Goal: Task Accomplishment & Management: Use online tool/utility

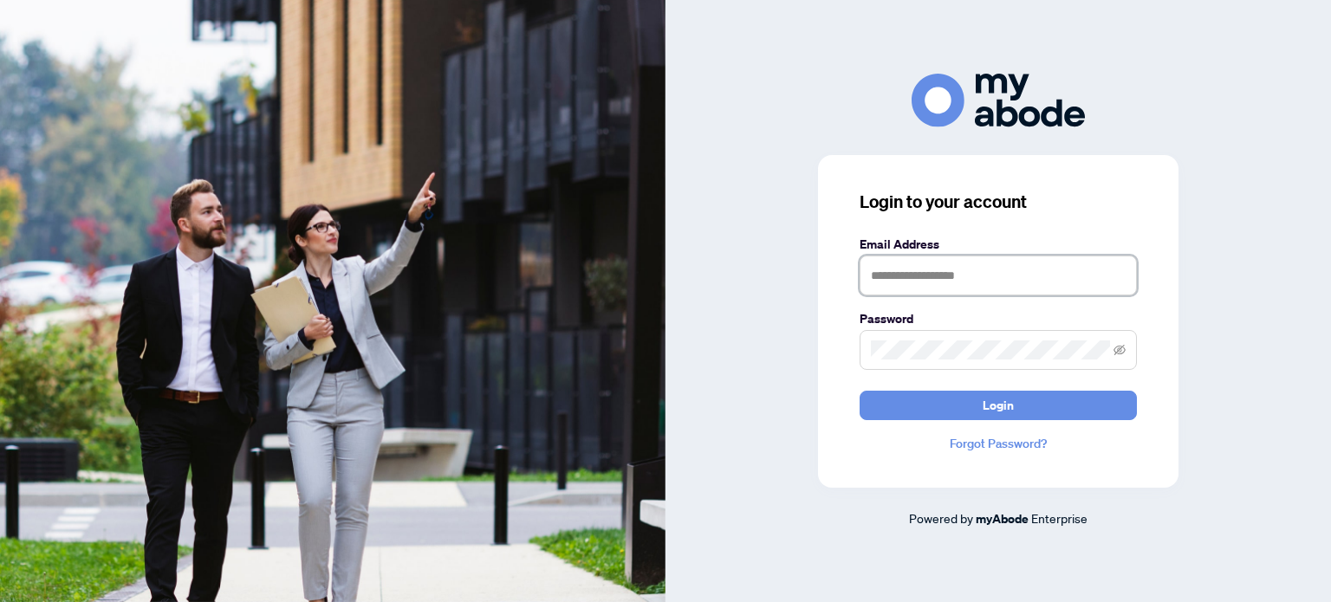
click at [920, 276] on input "text" at bounding box center [997, 276] width 277 height 40
type input "**********"
click at [859, 391] on button "Login" at bounding box center [997, 405] width 277 height 29
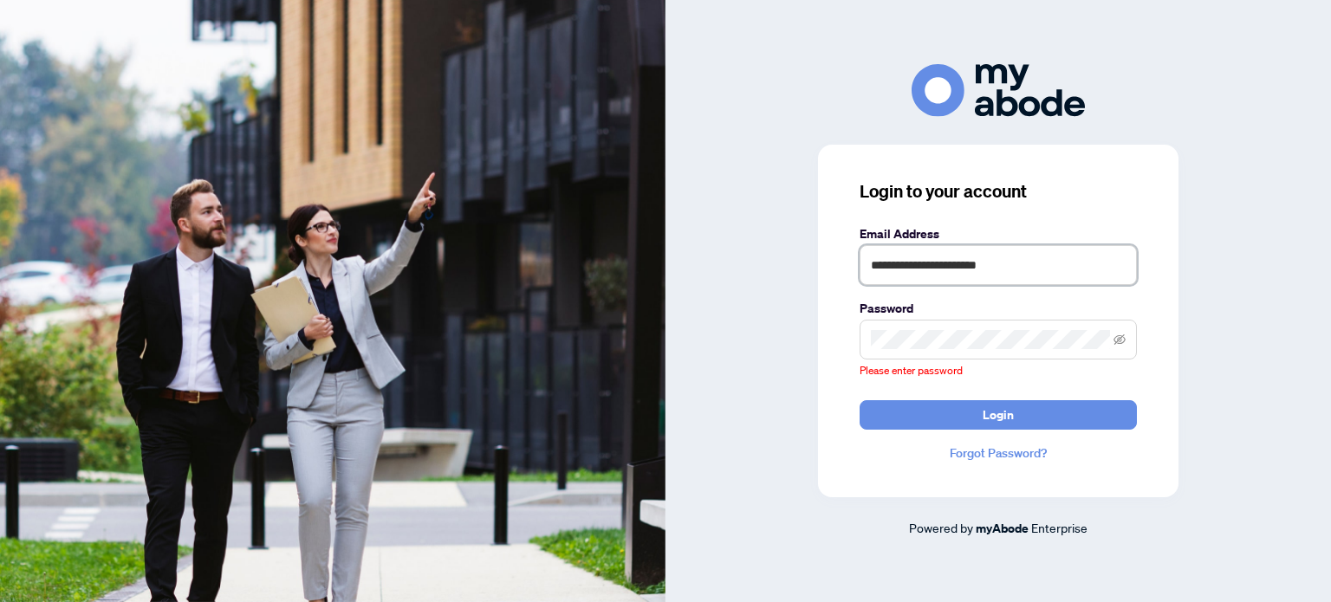
click at [1050, 286] on form "**********" at bounding box center [997, 326] width 277 height 205
click at [1050, 285] on input "**********" at bounding box center [997, 265] width 277 height 40
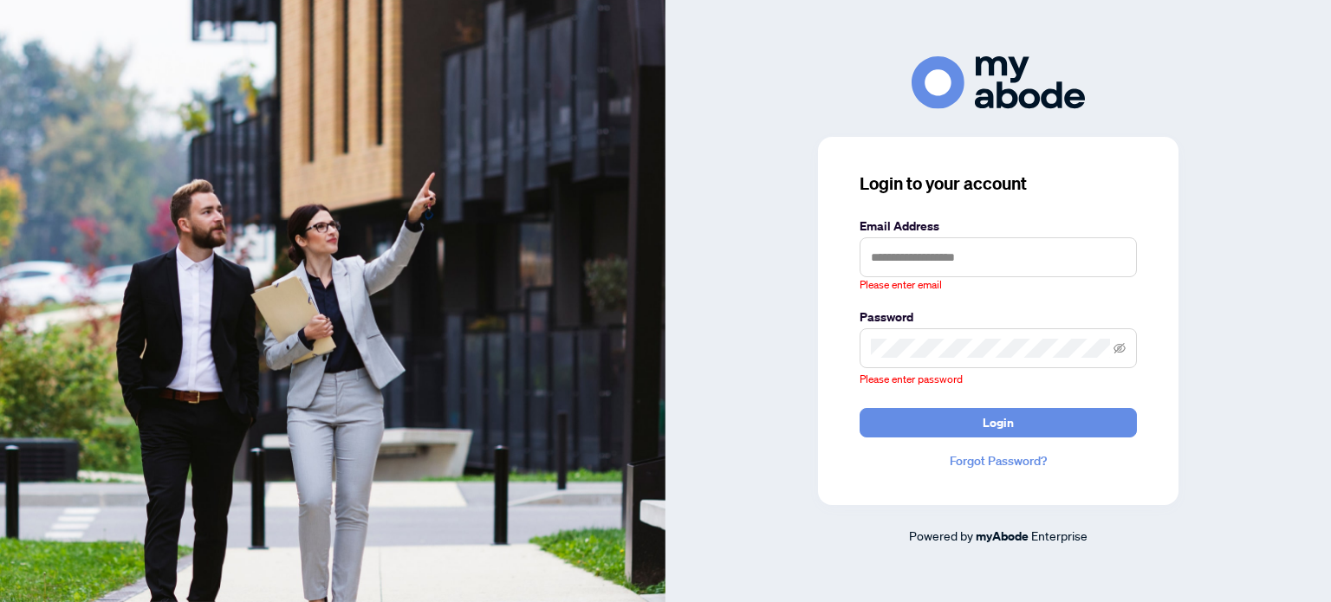
click at [993, 536] on link "myAbode" at bounding box center [1002, 536] width 53 height 19
click at [984, 335] on span at bounding box center [997, 348] width 277 height 40
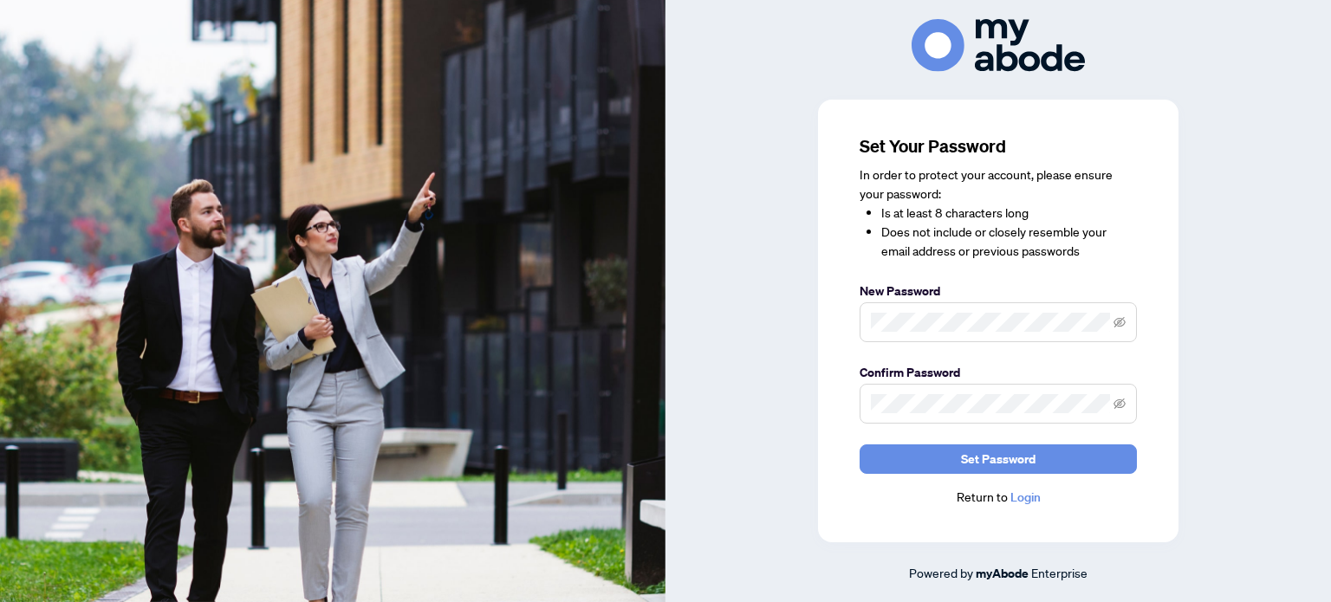
click at [918, 421] on span at bounding box center [997, 404] width 277 height 40
click at [1118, 397] on span at bounding box center [1119, 403] width 12 height 19
click at [1119, 408] on icon "eye-invisible" at bounding box center [1119, 404] width 12 height 12
click at [1119, 408] on icon "eye" at bounding box center [1119, 404] width 12 height 12
click at [1120, 318] on icon "eye-invisible" at bounding box center [1119, 322] width 12 height 12
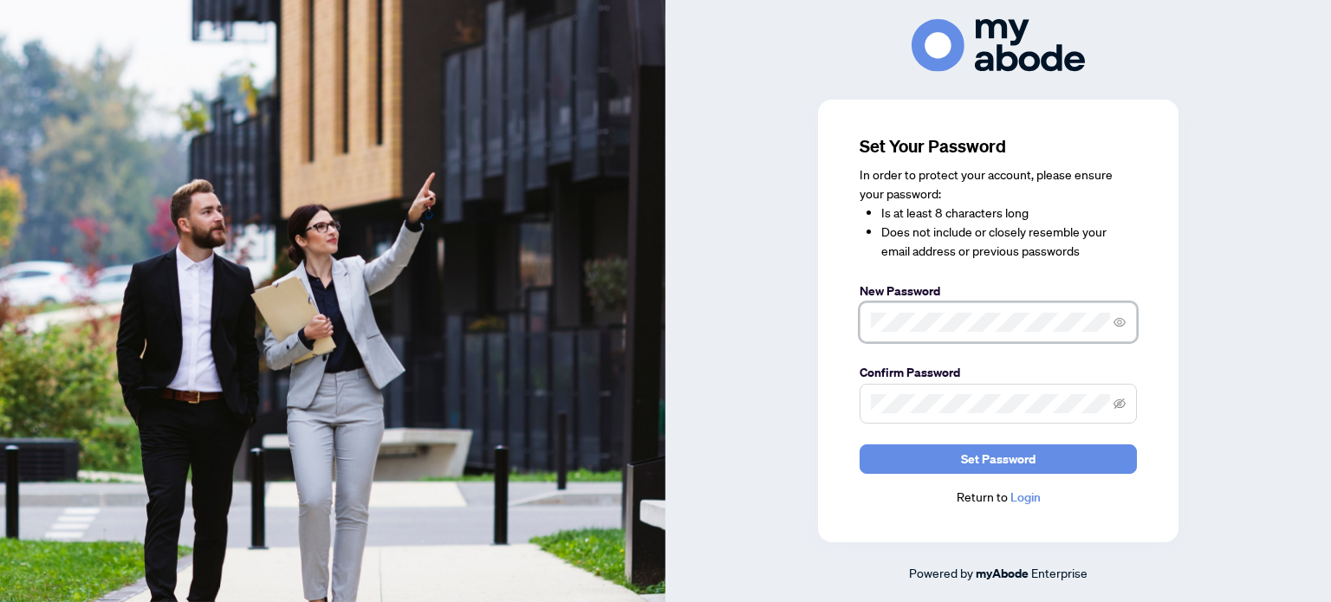
click at [1120, 318] on icon "eye" at bounding box center [1119, 322] width 12 height 12
click at [1015, 467] on span "Set Password" at bounding box center [998, 459] width 75 height 28
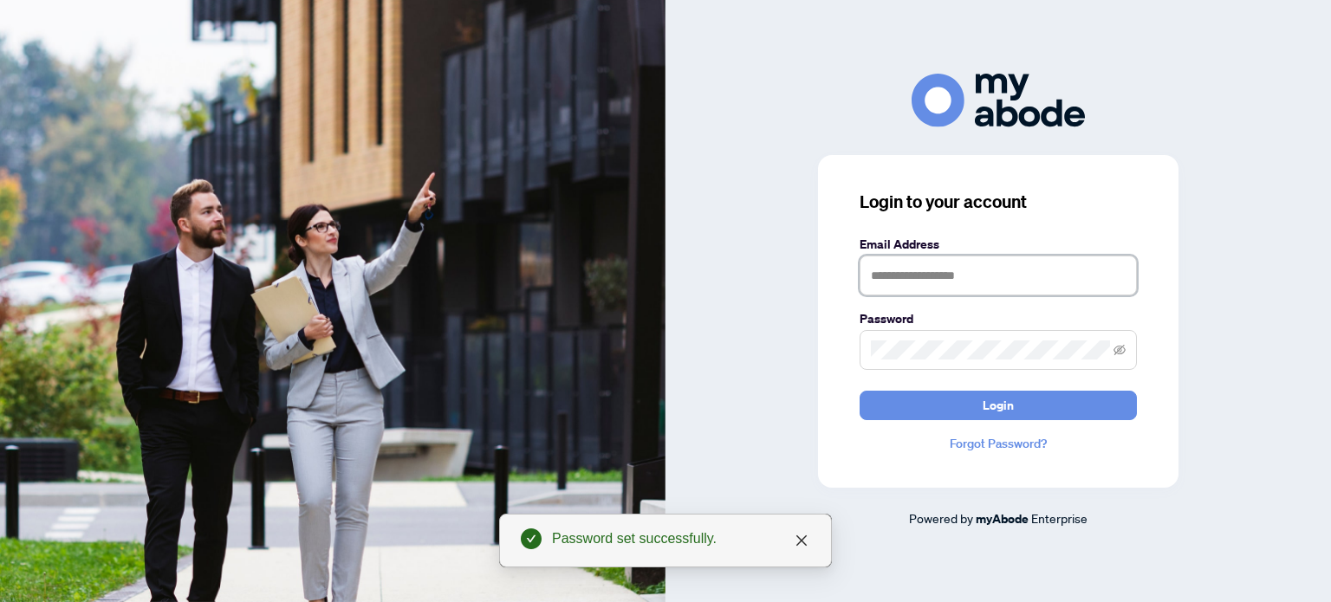
click at [1008, 272] on input "text" at bounding box center [997, 276] width 277 height 40
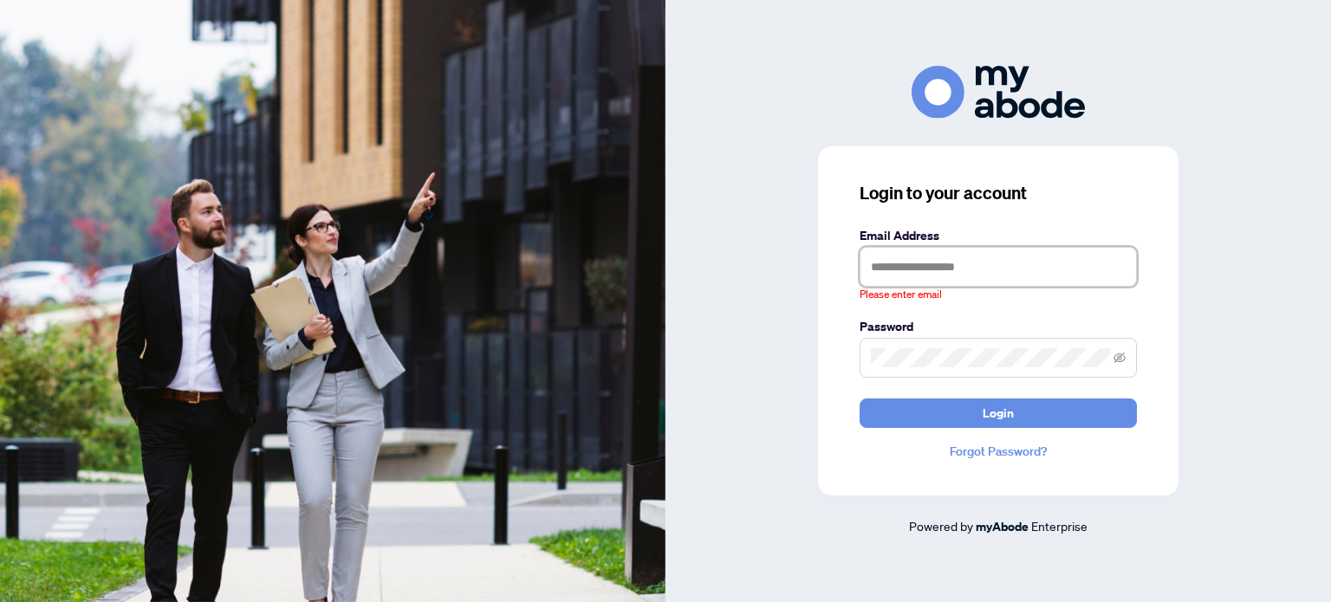
click at [904, 273] on input "text" at bounding box center [997, 267] width 277 height 40
type input "**********"
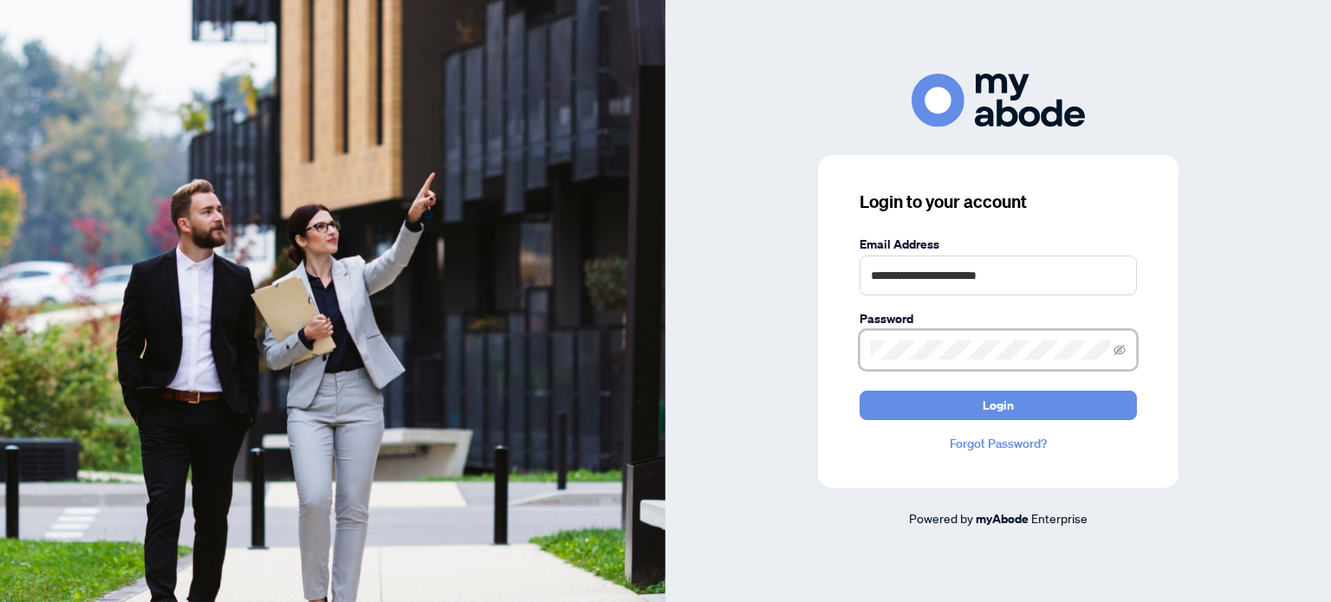
click at [859, 391] on button "Login" at bounding box center [997, 405] width 277 height 29
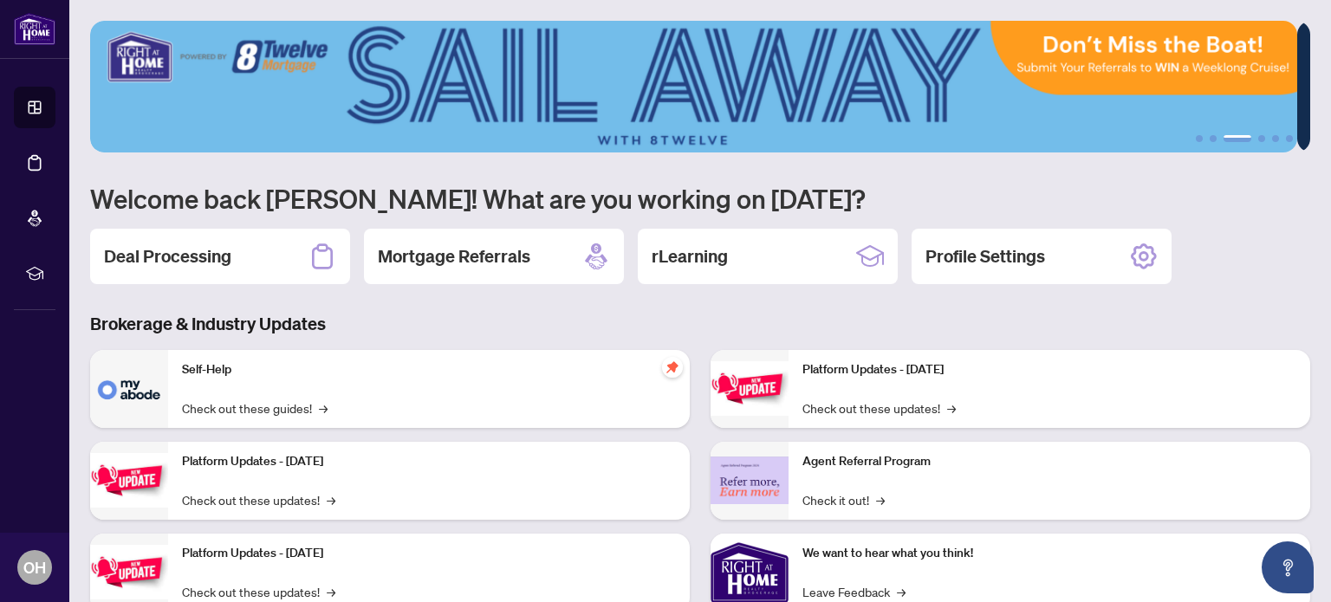
click at [629, 165] on div "1 2 3 4 5 6 Welcome back [PERSON_NAME]! What are you working on [DATE]? Deal Pr…" at bounding box center [700, 375] width 1220 height 709
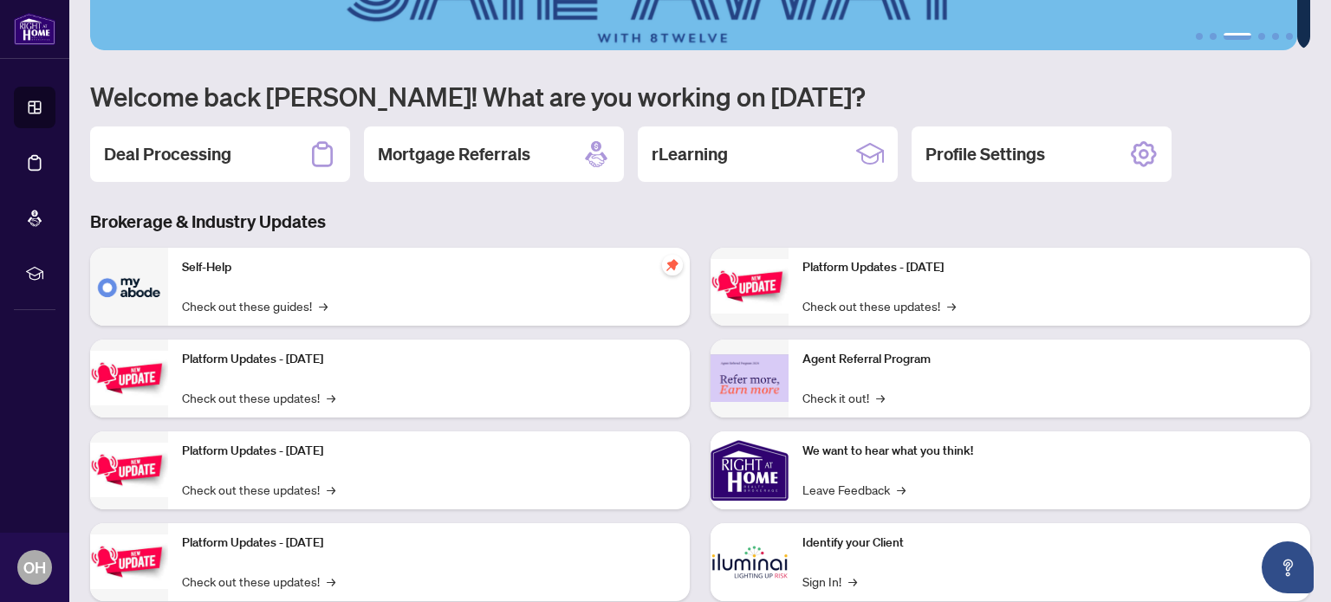
scroll to position [146, 0]
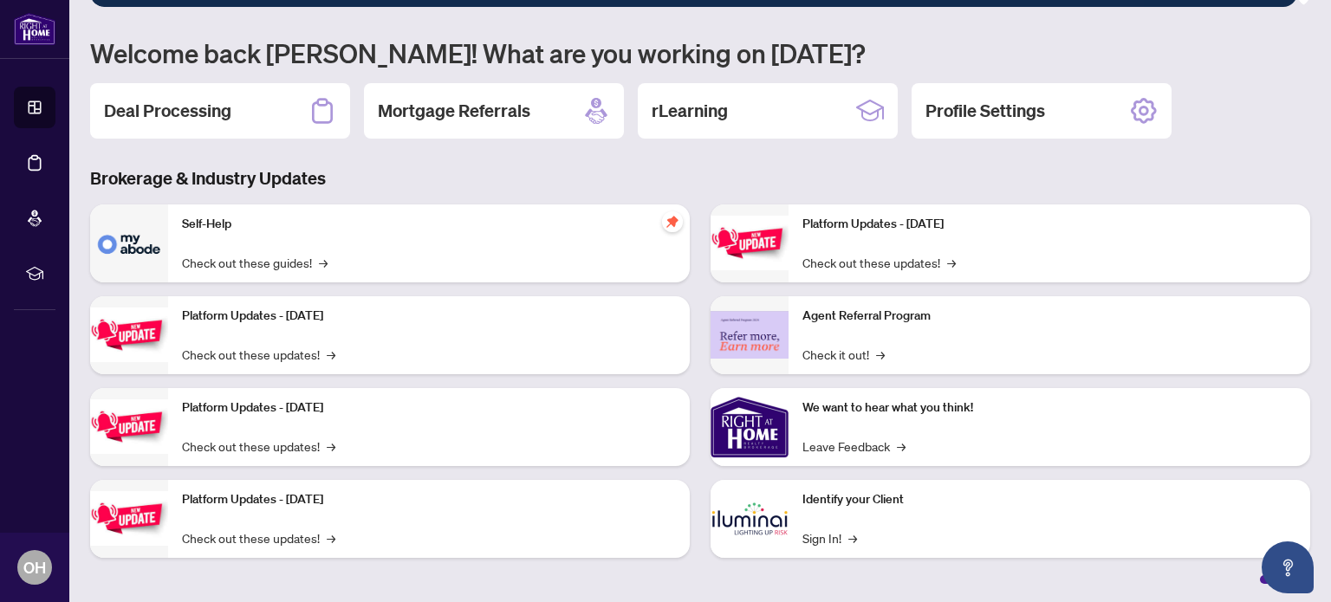
click at [206, 99] on h2 "Deal Processing" at bounding box center [167, 111] width 127 height 24
